Goal: Find specific fact: Find specific fact

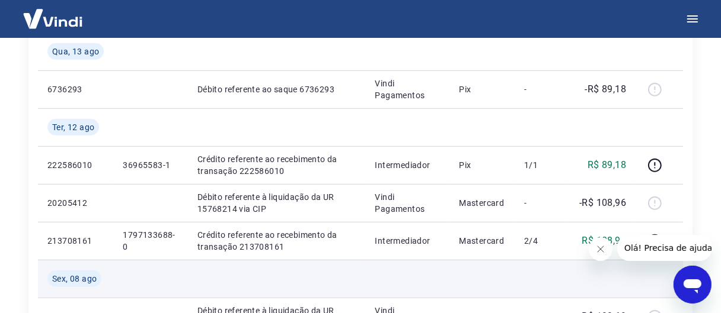
scroll to position [533, 0]
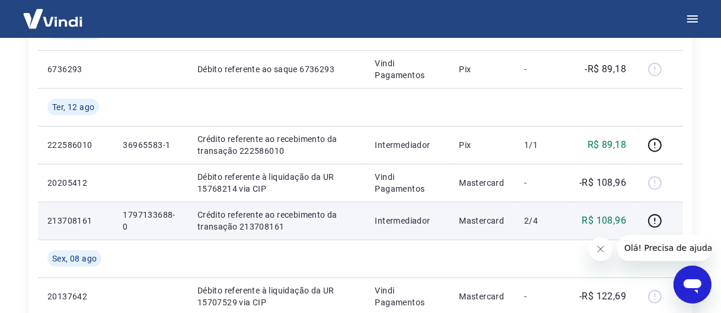
click at [146, 210] on p "1797133688-0" at bounding box center [151, 221] width 56 height 24
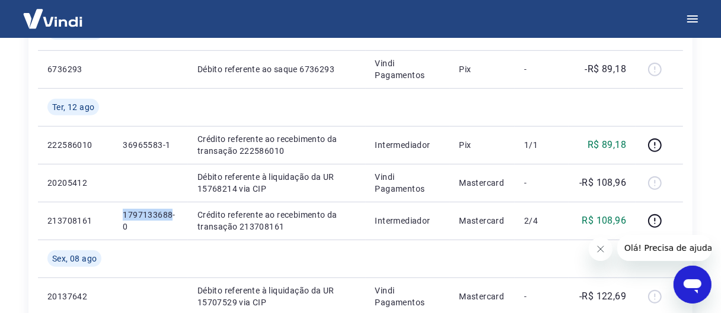
copy p "1797133688"
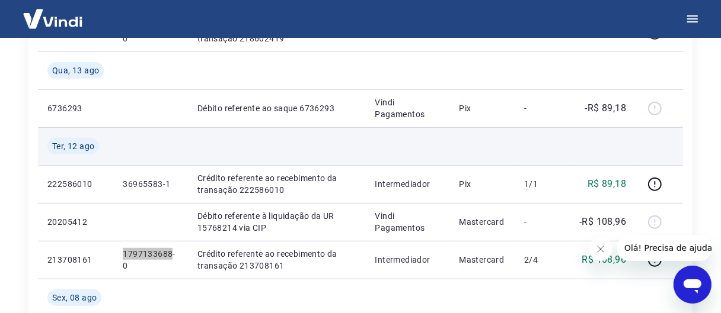
scroll to position [474, 0]
